Goal: Task Accomplishment & Management: Manage account settings

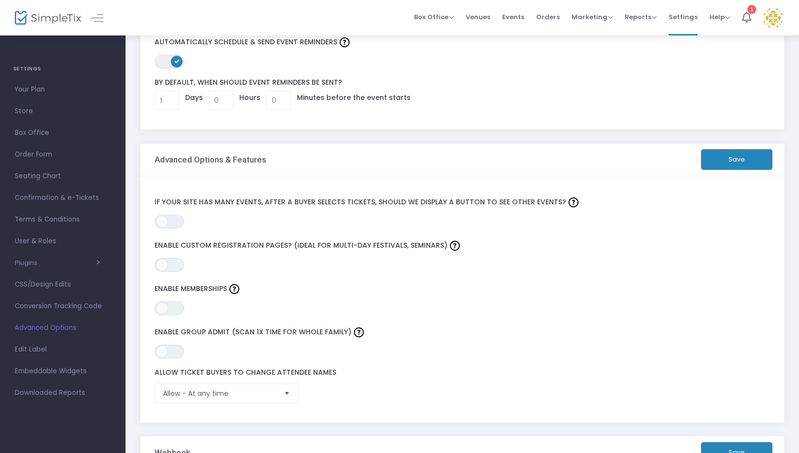
scroll to position [120, 0]
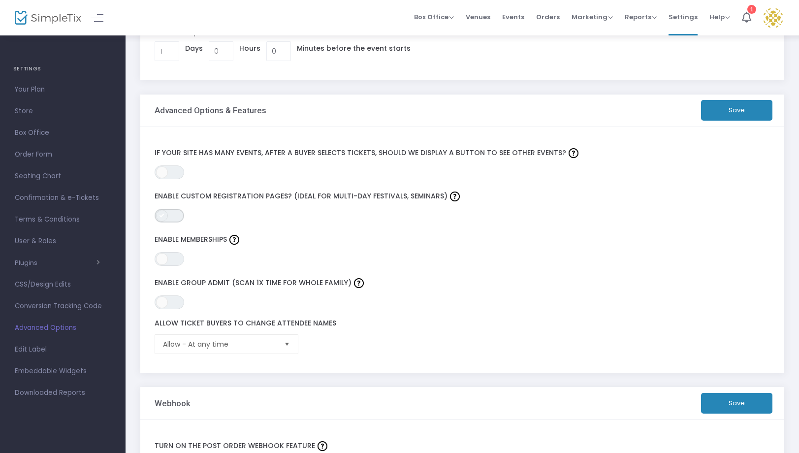
click at [176, 218] on span "ON OFF" at bounding box center [169, 216] width 30 height 14
click at [729, 112] on button "Save" at bounding box center [736, 110] width 71 height 21
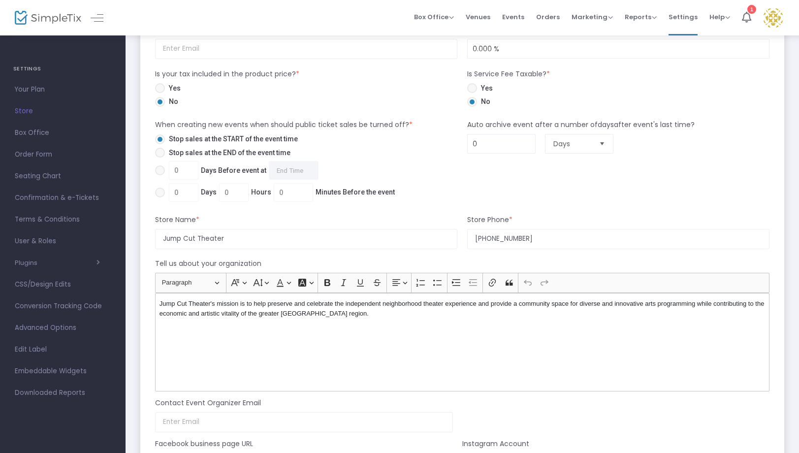
scroll to position [603, 0]
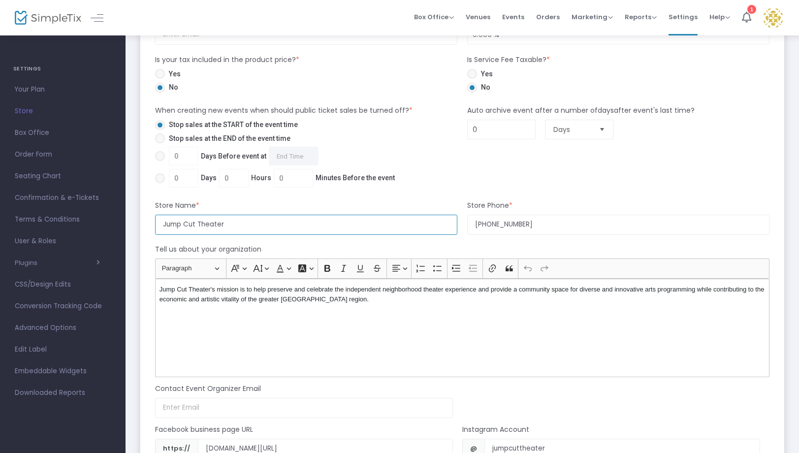
click at [377, 225] on input "Jump Cut Theater" at bounding box center [306, 225] width 302 height 20
click at [634, 186] on div "Auto archive event after a number of days after event's last time? 0 Days" at bounding box center [618, 147] width 312 height 85
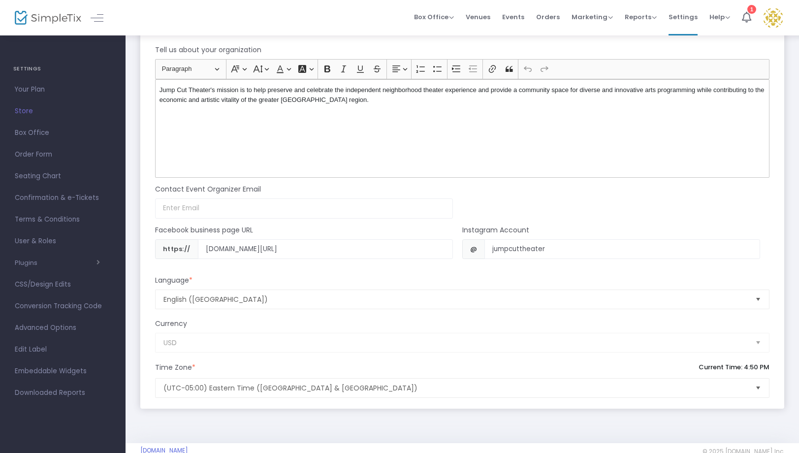
scroll to position [801, 0]
click at [31, 127] on span "Box Office" at bounding box center [63, 132] width 96 height 13
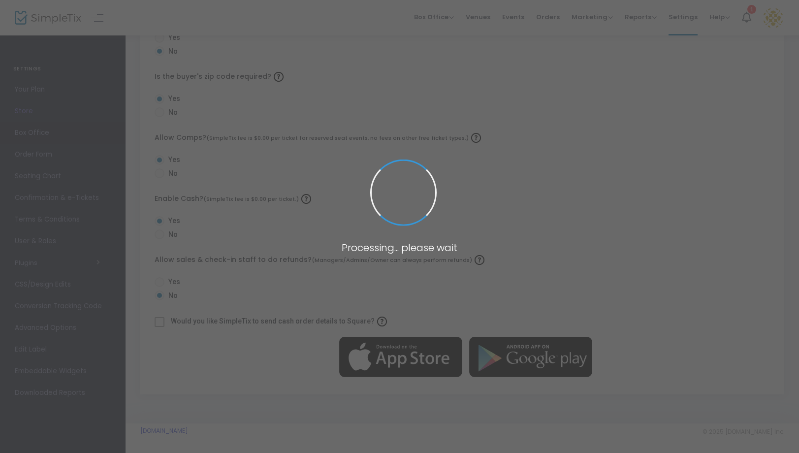
radio input "true"
radio input "false"
radio input "true"
radio input "false"
radio input "true"
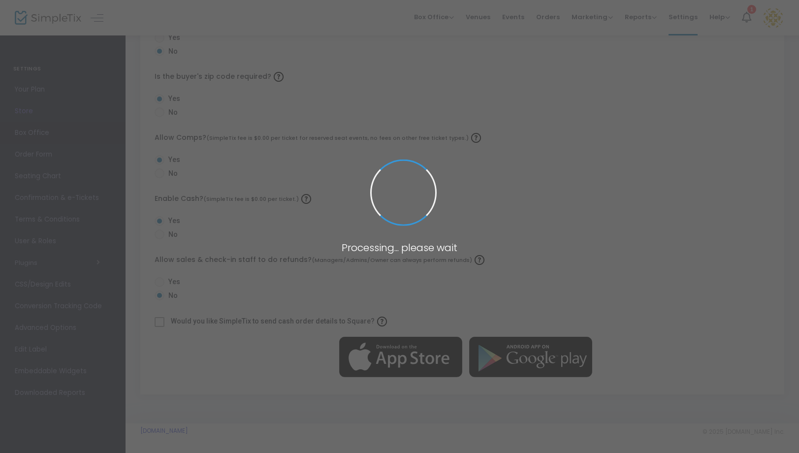
radio input "false"
radio input "true"
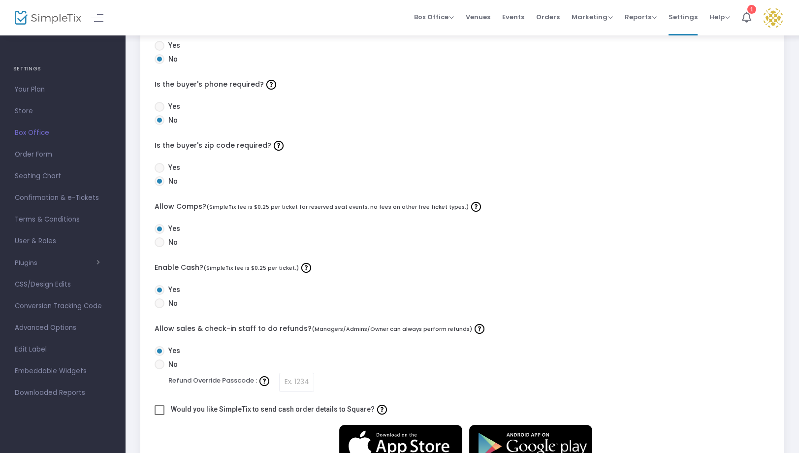
scroll to position [19, 0]
